Goal: Task Accomplishment & Management: Use online tool/utility

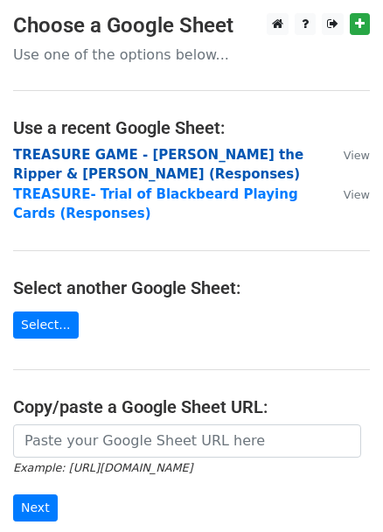
click at [237, 154] on strong "TREASURE GAME - Jack the Ripper & Sherlock Holmes (Responses)" at bounding box center [158, 165] width 290 height 36
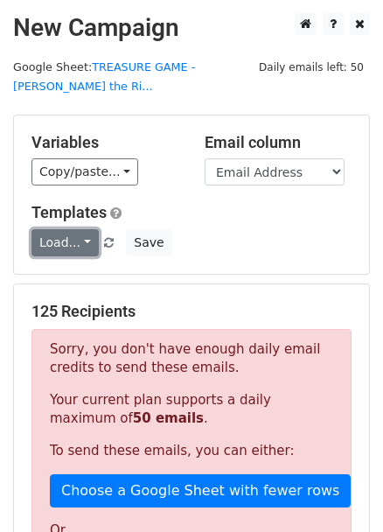
click at [76, 229] on link "Load..." at bounding box center [64, 242] width 67 height 27
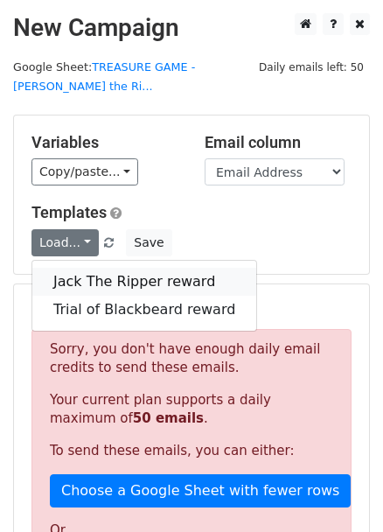
click at [102, 268] on link "Jack The Ripper reward" at bounding box center [144, 282] width 224 height 28
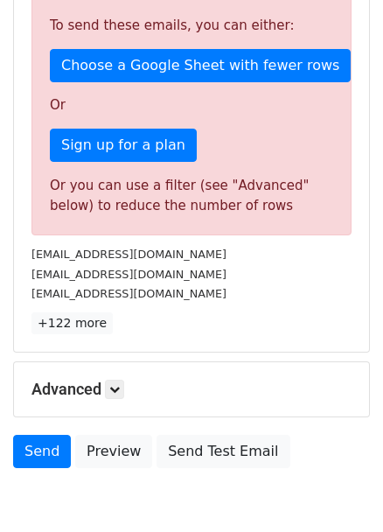
scroll to position [488, 0]
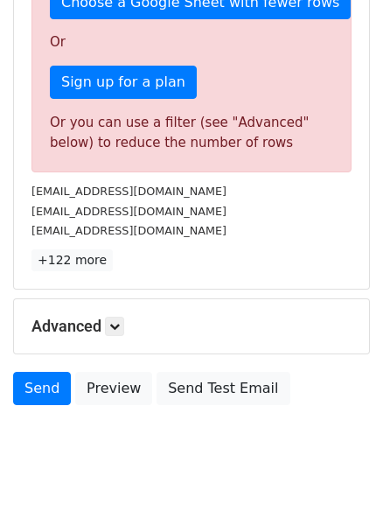
click at [112, 316] on div "Advanced Tracking Track Opens UTM Codes Track Clicks Filters Only include sprea…" at bounding box center [191, 326] width 355 height 54
click at [120, 321] on icon at bounding box center [114, 326] width 10 height 10
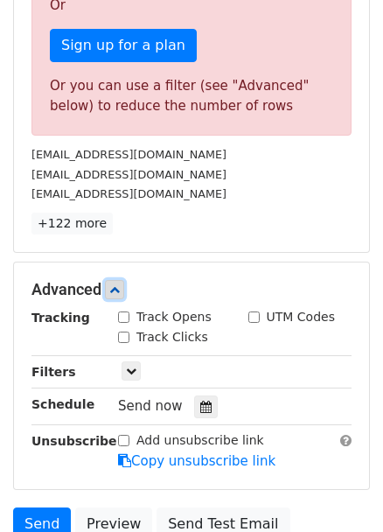
scroll to position [658, 0]
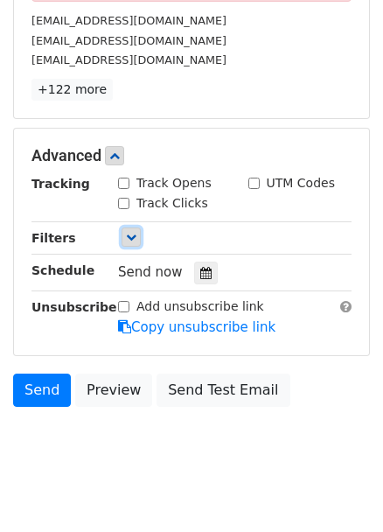
click at [123, 227] on link at bounding box center [131, 236] width 19 height 19
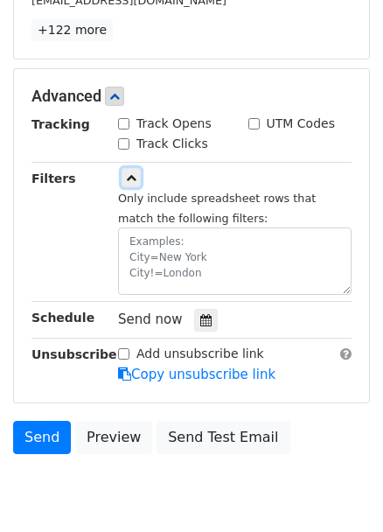
scroll to position [765, 0]
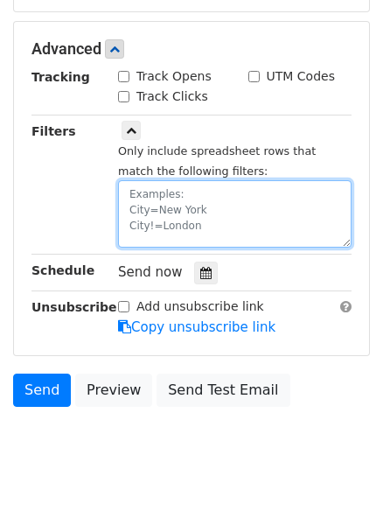
click at [243, 188] on textarea at bounding box center [234, 213] width 233 height 67
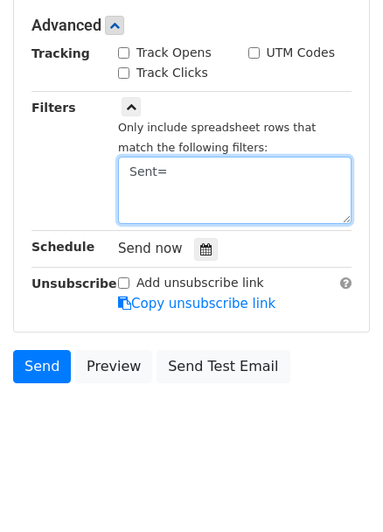
scroll to position [354, 0]
paste textarea "Yes-1/9"
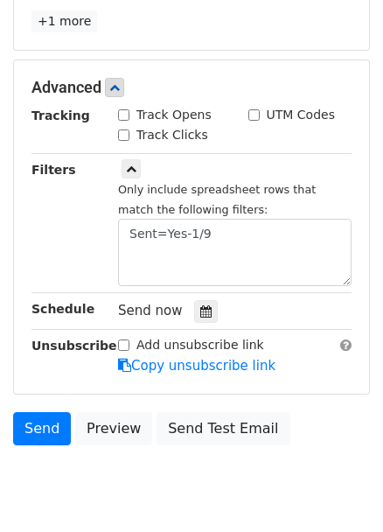
click at [349, 412] on div "Send Preview Send Test Email" at bounding box center [191, 433] width 383 height 42
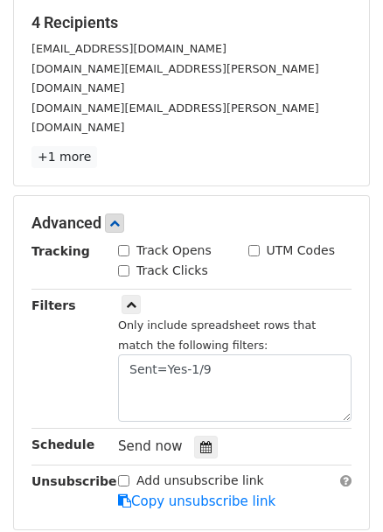
scroll to position [317, 0]
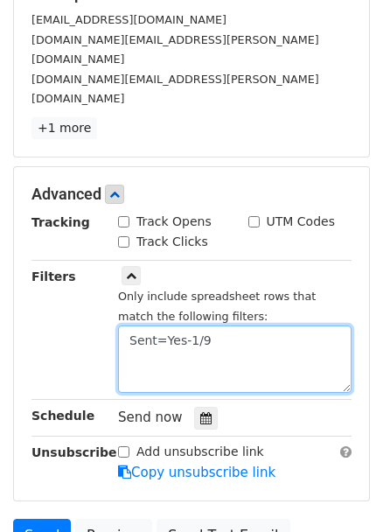
click at [300, 325] on textarea "Sent=Yes-1/9" at bounding box center [234, 358] width 233 height 67
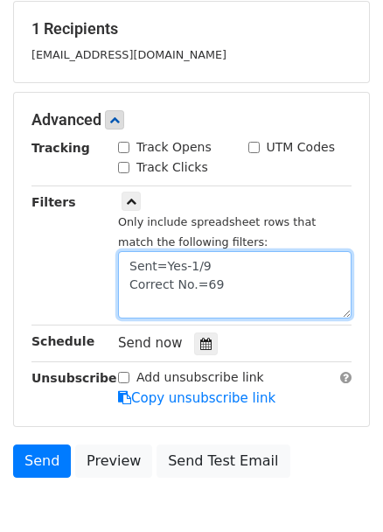
scroll to position [354, 0]
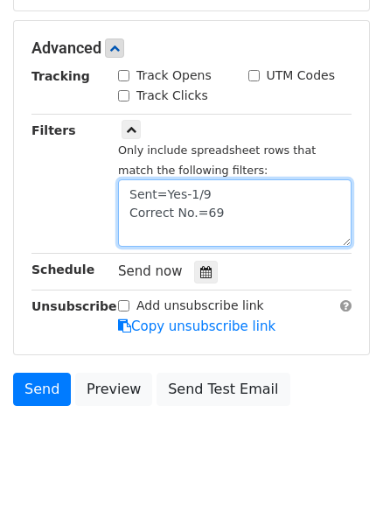
type textarea "Sent=Yes-1/9 Correct No.=69"
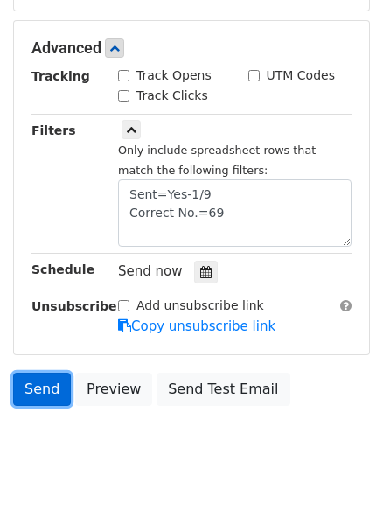
click at [51, 372] on link "Send" at bounding box center [42, 388] width 58 height 33
